Goal: Information Seeking & Learning: Learn about a topic

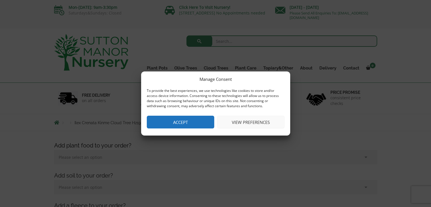
click at [193, 123] on button "Accept" at bounding box center [180, 122] width 67 height 13
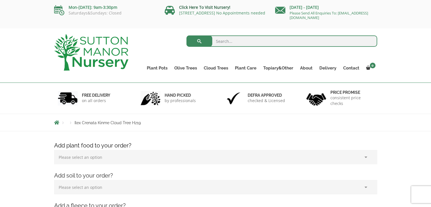
click at [210, 10] on link "Click Here To Visit Nursery!" at bounding box center [204, 7] width 51 height 5
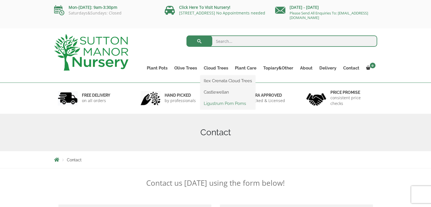
click at [217, 105] on link "Ligustrum Pom Poms" at bounding box center [227, 103] width 55 height 9
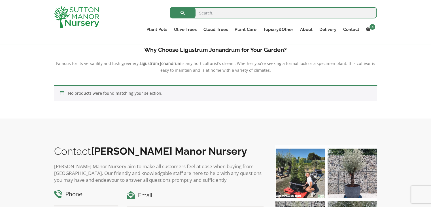
scroll to position [142, 0]
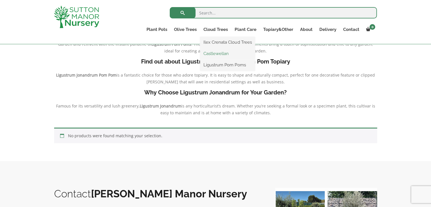
click at [215, 54] on link "Castlewellan" at bounding box center [227, 53] width 55 height 9
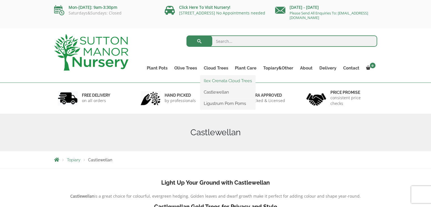
click at [212, 81] on link "Ilex Crenata Cloud Trees" at bounding box center [227, 81] width 55 height 9
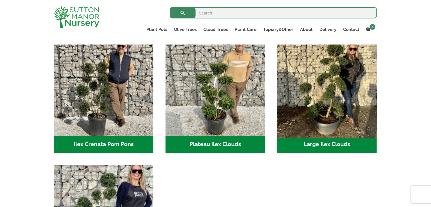
scroll to position [142, 0]
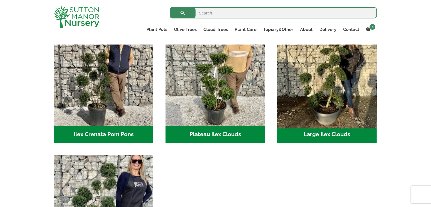
click at [343, 102] on img "Visit product category Large Ilex Clouds" at bounding box center [327, 76] width 104 height 104
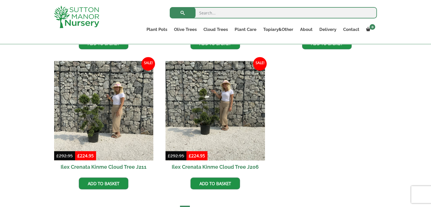
scroll to position [227, 0]
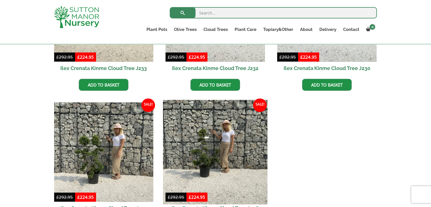
click at [197, 145] on img at bounding box center [215, 152] width 104 height 104
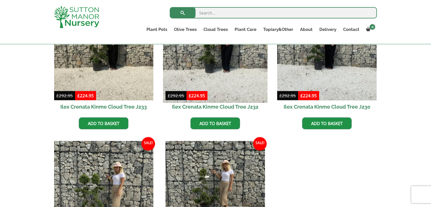
scroll to position [142, 0]
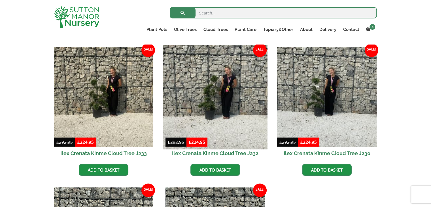
click at [218, 89] on img at bounding box center [215, 97] width 104 height 104
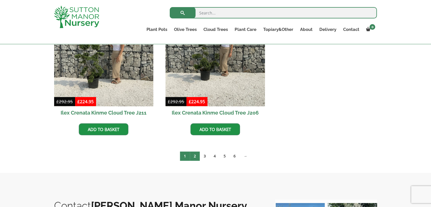
scroll to position [369, 0]
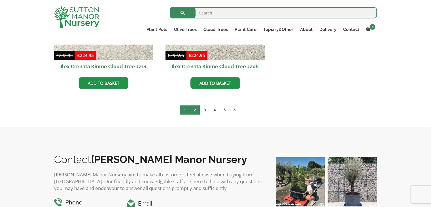
click at [194, 107] on link "2" at bounding box center [195, 109] width 10 height 9
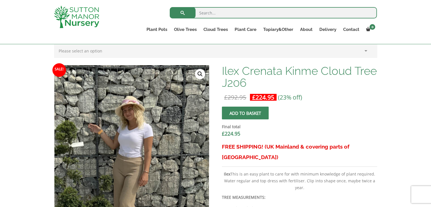
scroll to position [170, 0]
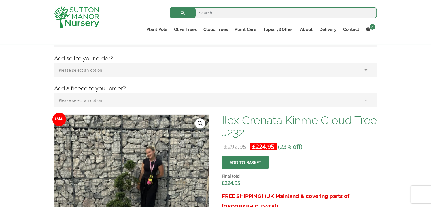
scroll to position [142, 0]
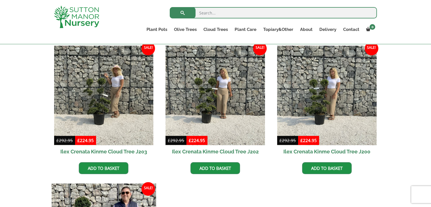
scroll to position [425, 0]
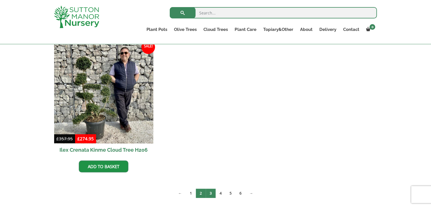
click at [211, 191] on link "3" at bounding box center [211, 193] width 10 height 9
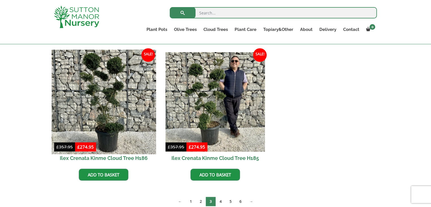
scroll to position [312, 0]
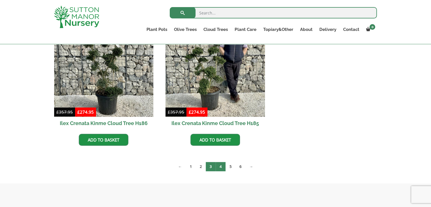
click at [222, 166] on link "4" at bounding box center [221, 166] width 10 height 9
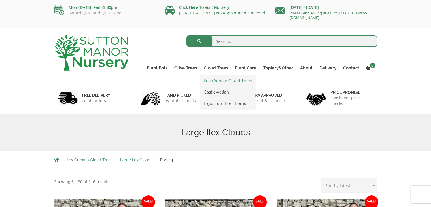
click at [216, 83] on link "Ilex Crenata Cloud Trees" at bounding box center [227, 81] width 55 height 9
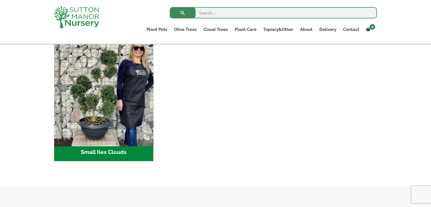
scroll to position [255, 0]
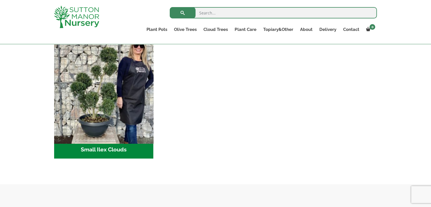
click at [102, 107] on img "Visit product category Small Ilex Clouds" at bounding box center [104, 91] width 104 height 104
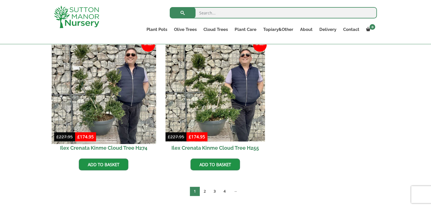
scroll to position [850, 0]
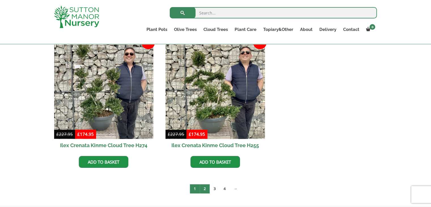
click at [204, 186] on link "2" at bounding box center [205, 188] width 10 height 9
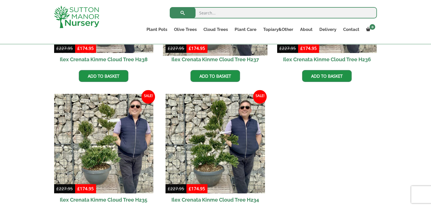
scroll to position [765, 0]
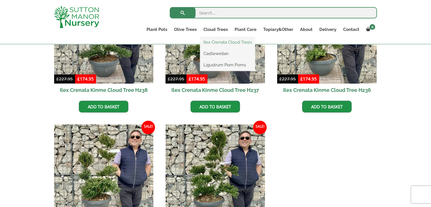
click at [212, 41] on link "Ilex Crenata Cloud Trees" at bounding box center [227, 42] width 55 height 9
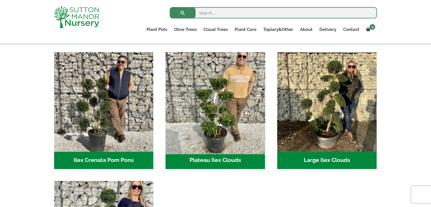
scroll to position [142, 0]
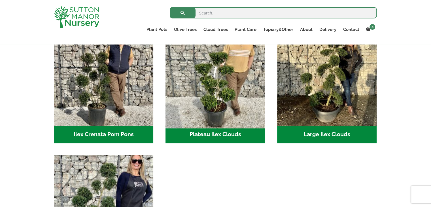
click at [220, 90] on img "Visit product category Plateau Ilex Clouds" at bounding box center [215, 76] width 104 height 104
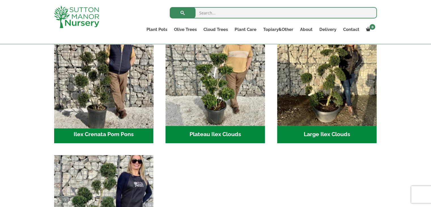
click at [119, 95] on img "Visit product category Ilex Crenata Pom Pons" at bounding box center [104, 76] width 104 height 104
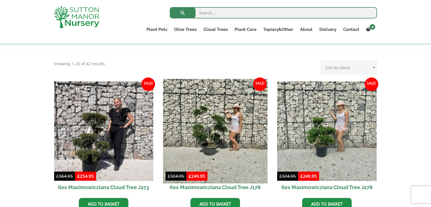
scroll to position [77, 0]
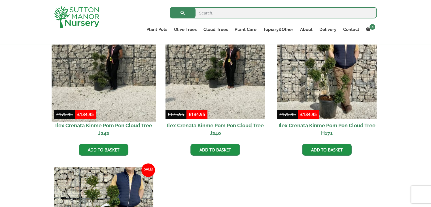
scroll to position [170, 0]
